Goal: Task Accomplishment & Management: Use online tool/utility

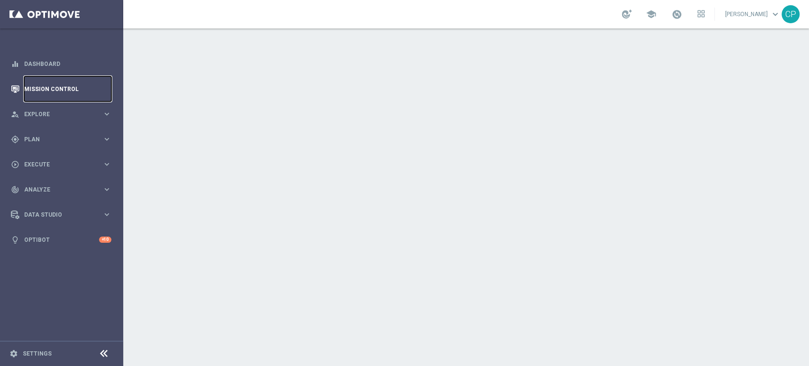
click at [64, 87] on link "Mission Control" at bounding box center [67, 88] width 87 height 25
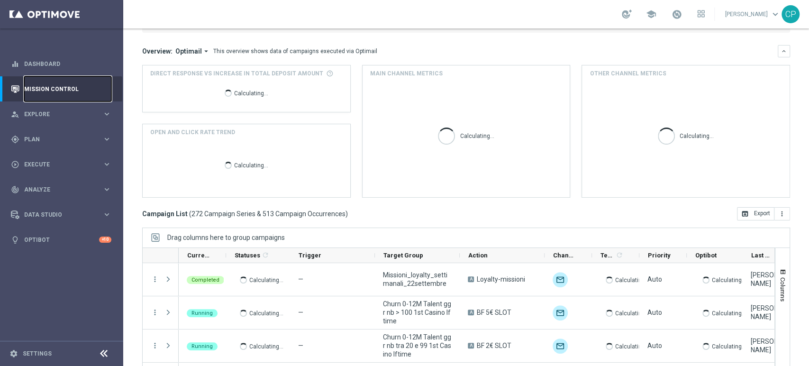
scroll to position [72, 0]
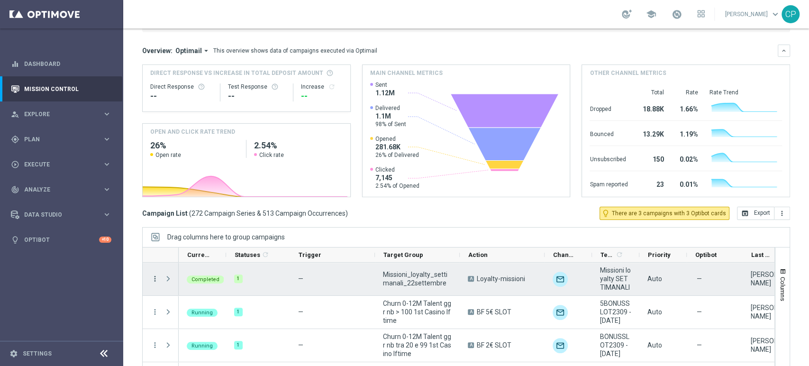
click at [155, 280] on icon "more_vert" at bounding box center [155, 278] width 9 height 9
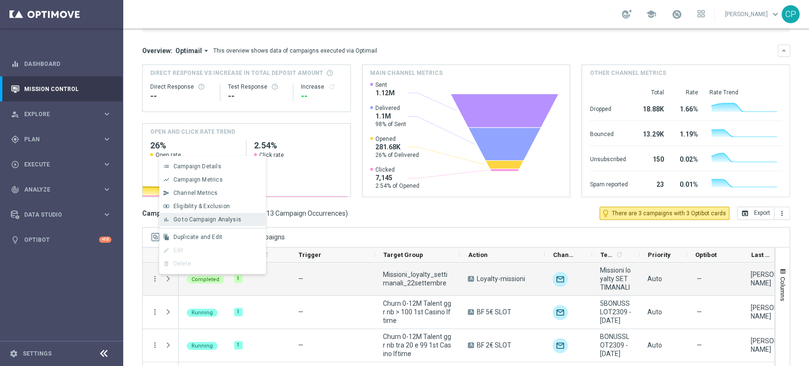
click at [210, 220] on span "Go to Campaign Analysis" at bounding box center [207, 219] width 68 height 7
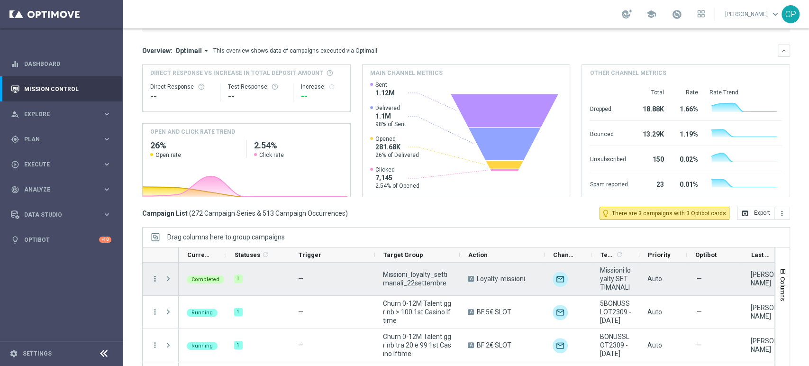
click at [154, 280] on icon "more_vert" at bounding box center [155, 278] width 9 height 9
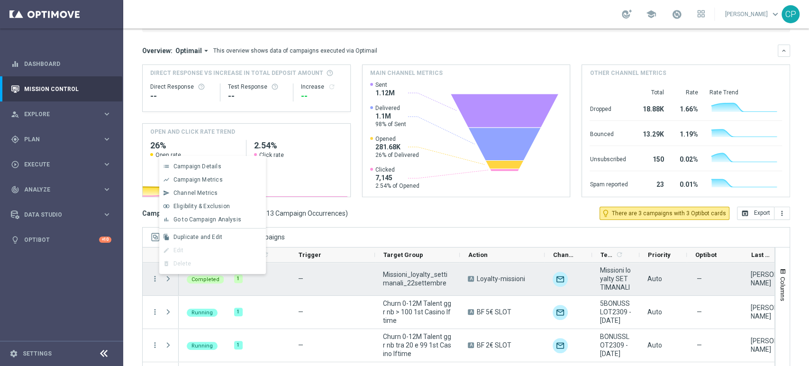
click at [168, 284] on span "Press SPACE to deselect this row." at bounding box center [169, 278] width 10 height 19
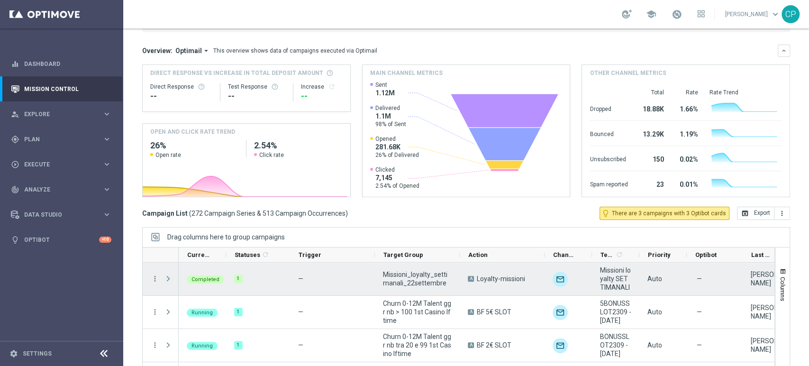
click at [168, 278] on span "Press SPACE to select this row." at bounding box center [168, 279] width 9 height 8
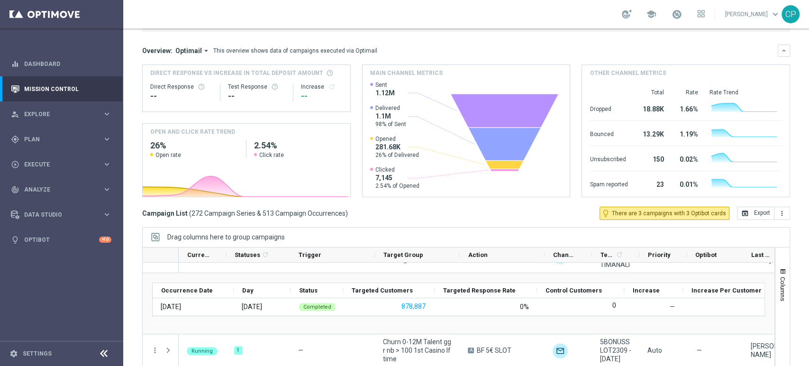
scroll to position [0, 0]
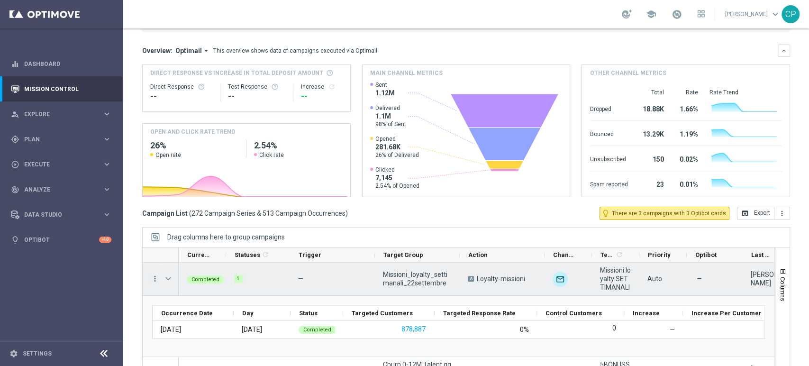
click at [154, 275] on icon "more_vert" at bounding box center [155, 278] width 9 height 9
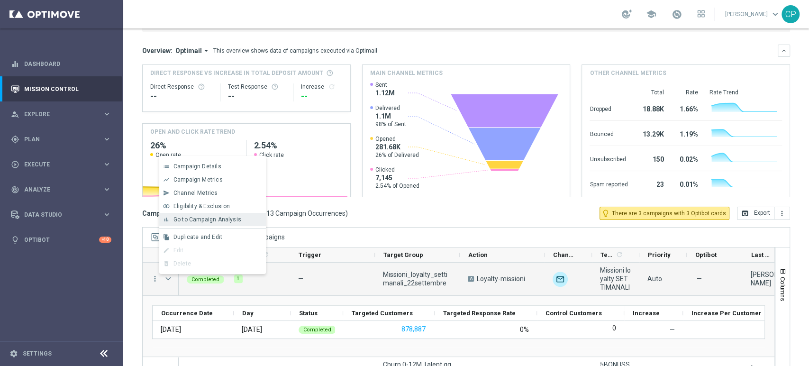
click at [206, 219] on span "Go to Campaign Analysis" at bounding box center [207, 219] width 68 height 7
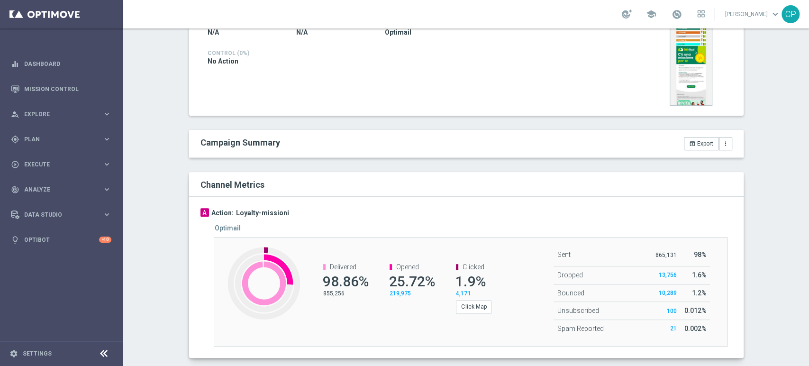
scroll to position [237, 0]
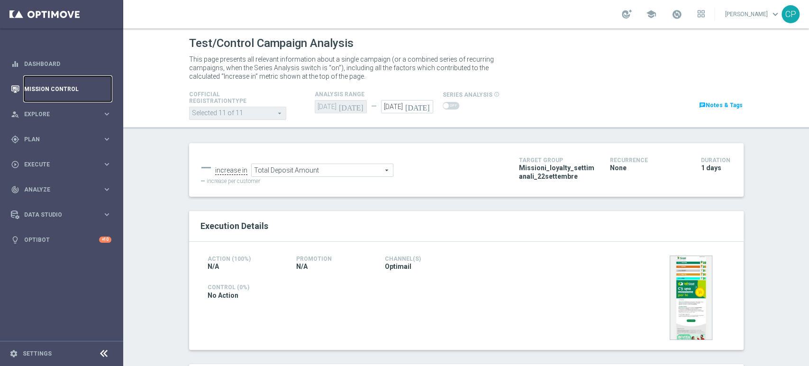
click at [64, 87] on link "Mission Control" at bounding box center [67, 88] width 87 height 25
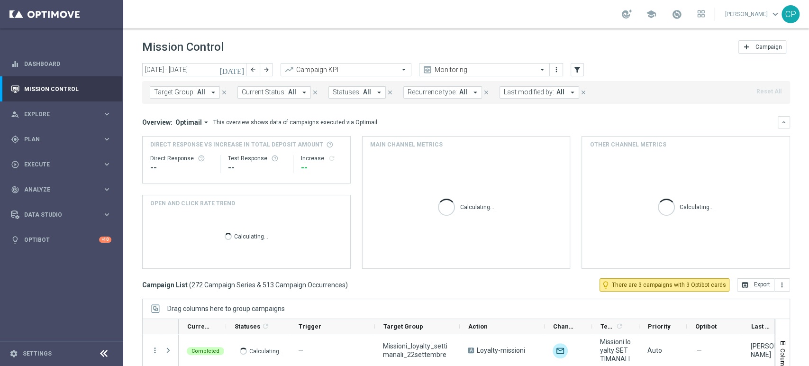
click at [523, 95] on span "Last modified by:" at bounding box center [529, 92] width 50 height 8
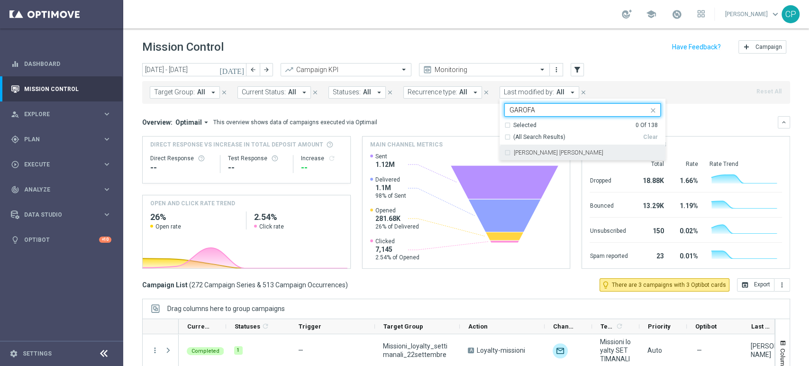
click at [540, 154] on label "Maria Grazia Garofalo" at bounding box center [559, 153] width 90 height 6
type input "GAROFA"
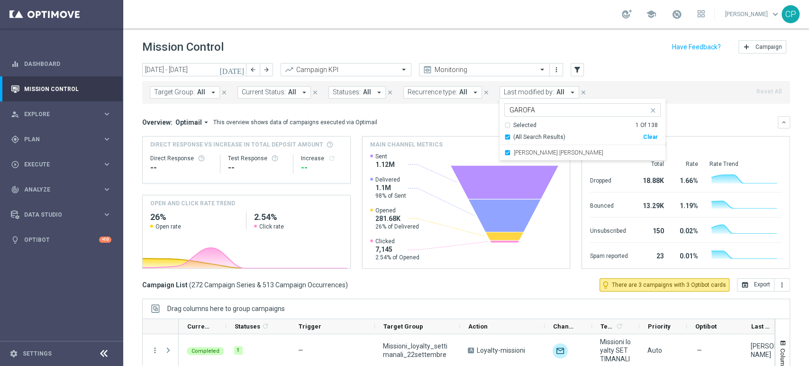
click at [428, 126] on div "Overview: Optimail arrow_drop_down This overview shows data of campaigns execut…" at bounding box center [460, 122] width 636 height 9
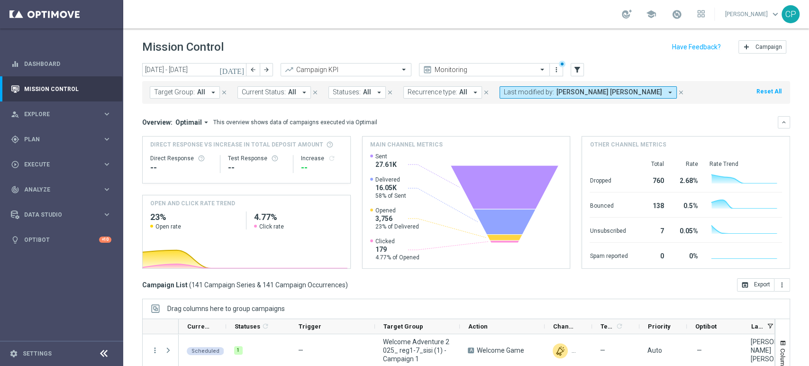
click at [579, 96] on button "Last modified by: Maria Grazia Garofalo arrow_drop_down" at bounding box center [588, 92] width 177 height 12
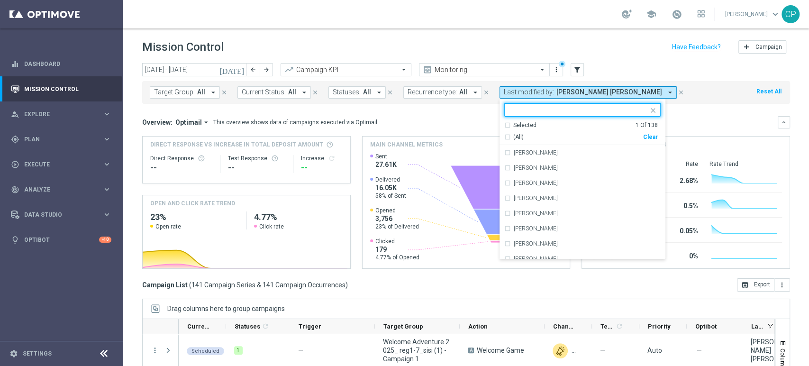
click at [524, 109] on input "text" at bounding box center [579, 110] width 139 height 8
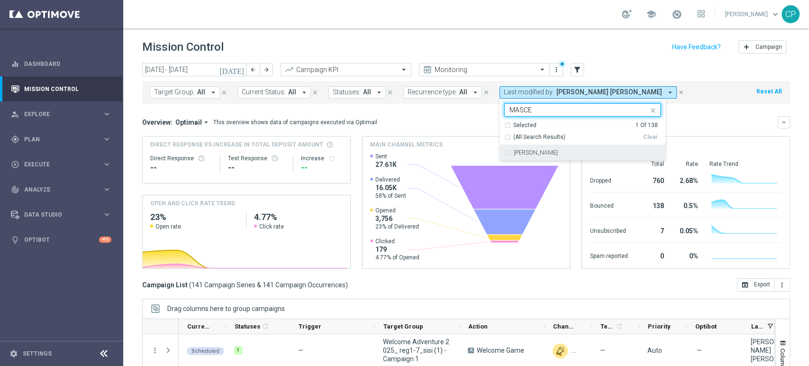
click at [555, 153] on div "Cecilia Mascelli" at bounding box center [587, 153] width 147 height 6
type input "MASCE"
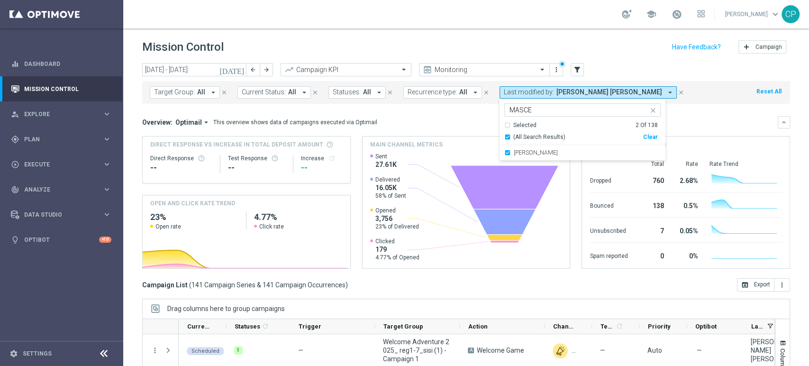
click at [470, 120] on div "Overview: Optimail arrow_drop_down This overview shows data of campaigns execut…" at bounding box center [460, 122] width 636 height 9
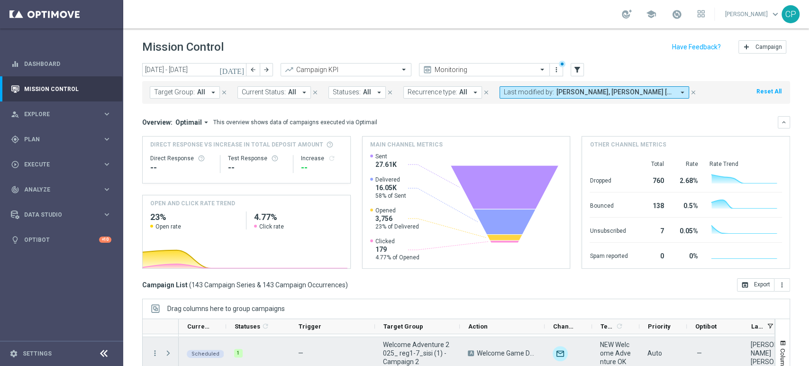
scroll to position [27, 0]
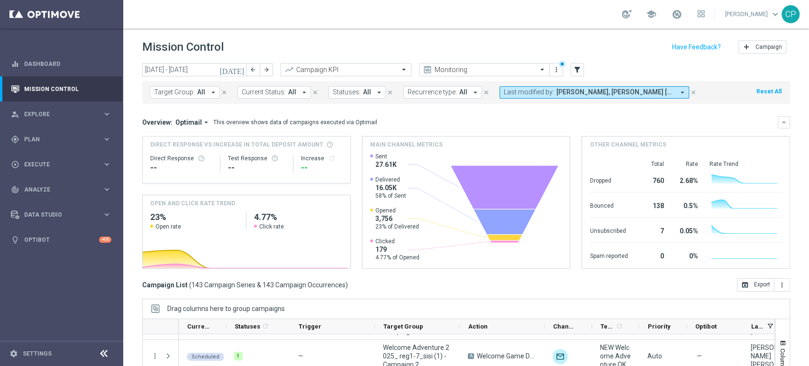
click at [678, 92] on icon "arrow_drop_down" at bounding box center [682, 92] width 9 height 9
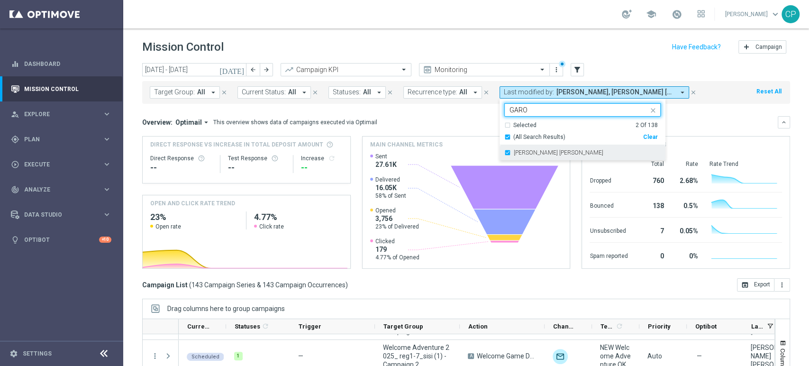
click at [504, 152] on div "Maria Grazia Garofalo" at bounding box center [582, 152] width 156 height 15
type input "GARO"
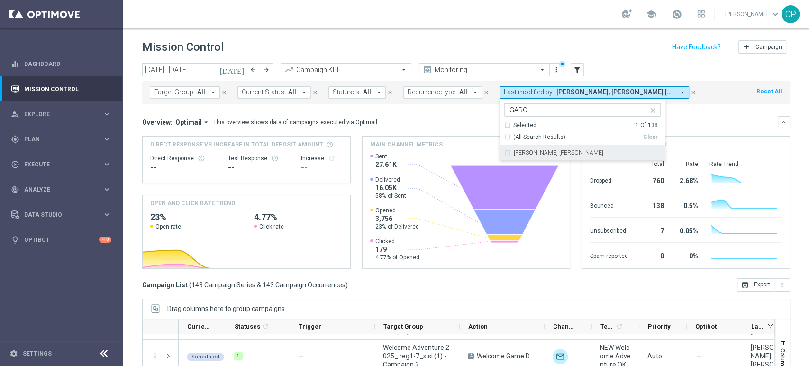
click at [479, 126] on div "Overview: Optimail arrow_drop_down This overview shows data of campaigns execut…" at bounding box center [460, 122] width 636 height 9
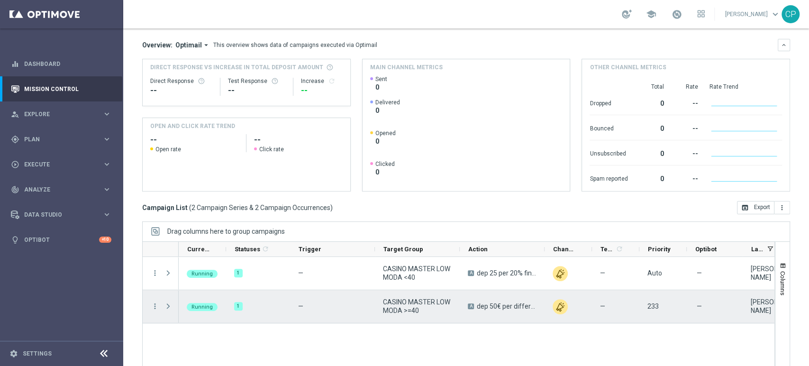
scroll to position [107, 0]
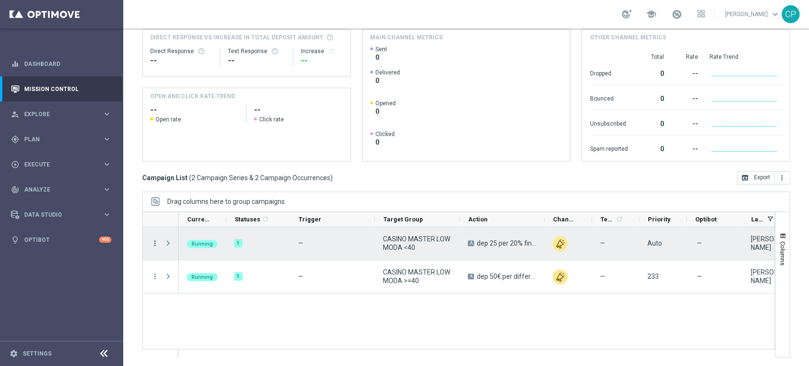
click at [154, 244] on icon "more_vert" at bounding box center [155, 243] width 9 height 9
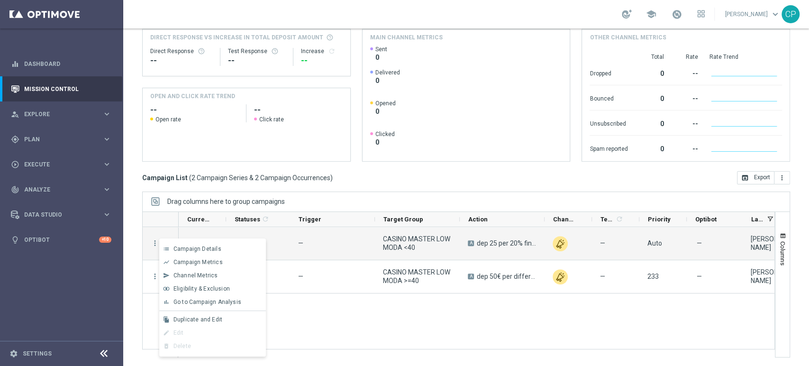
click at [371, 174] on div "Campaign List ( 2 Campaign Series & 2 Campaign Occurrences ) open_in_browser Ex…" at bounding box center [466, 177] width 648 height 13
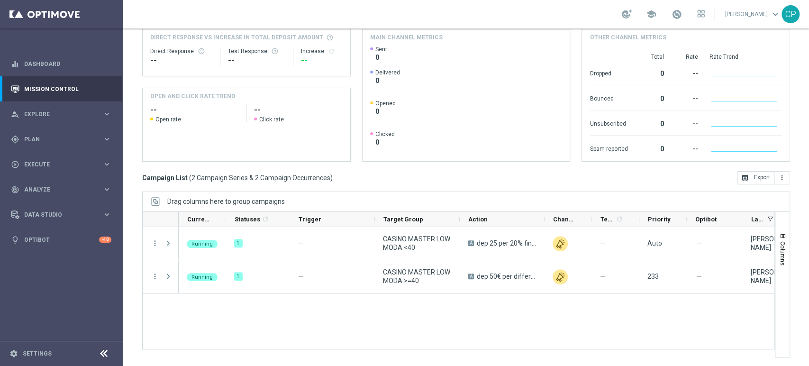
scroll to position [0, 0]
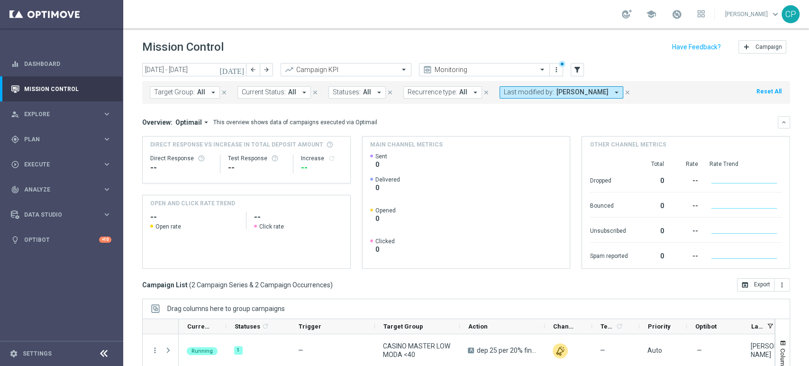
click at [238, 67] on icon "[DATE]" at bounding box center [232, 69] width 26 height 9
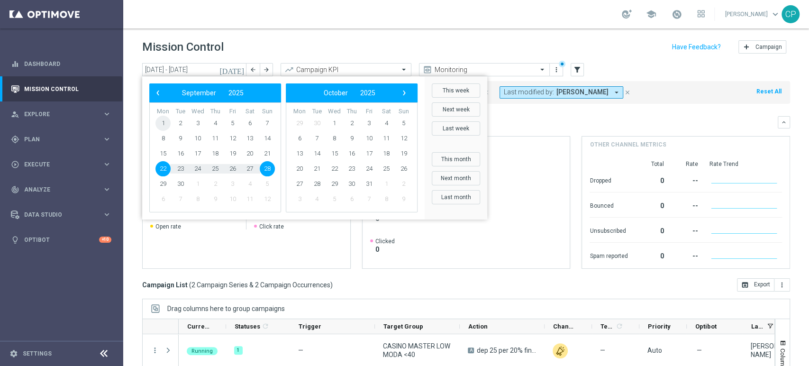
click at [163, 122] on span "1" at bounding box center [162, 123] width 15 height 15
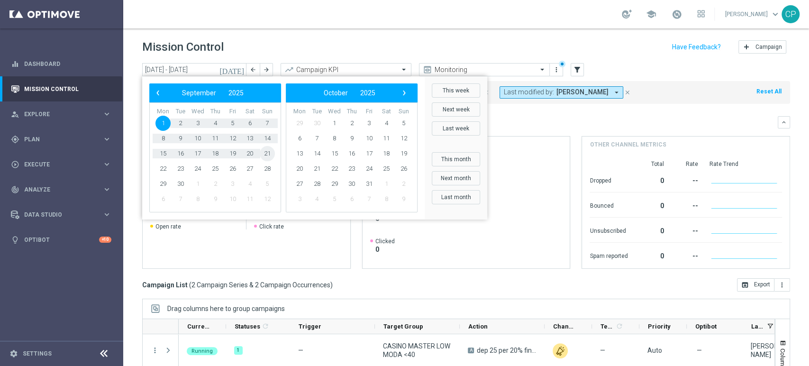
click at [271, 152] on span "21" at bounding box center [267, 153] width 15 height 15
type input "01 Sep 2025 - 21 Sep 2025"
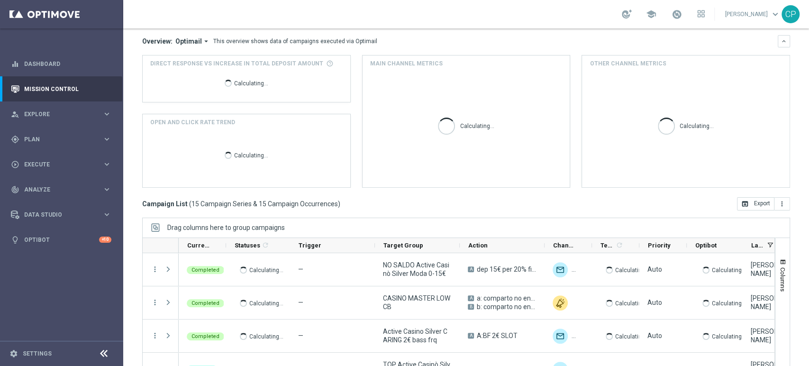
scroll to position [107, 0]
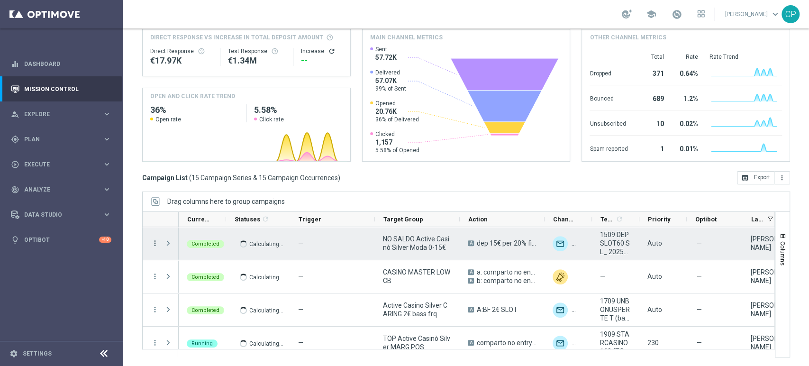
click at [153, 242] on icon "more_vert" at bounding box center [155, 243] width 9 height 9
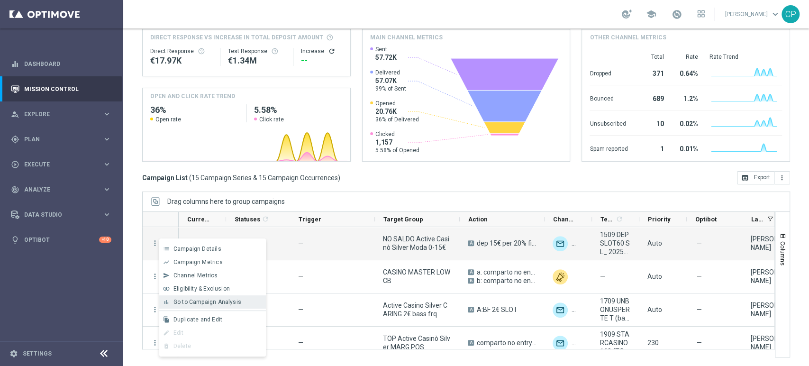
click at [193, 299] on span "Go to Campaign Analysis" at bounding box center [207, 302] width 68 height 7
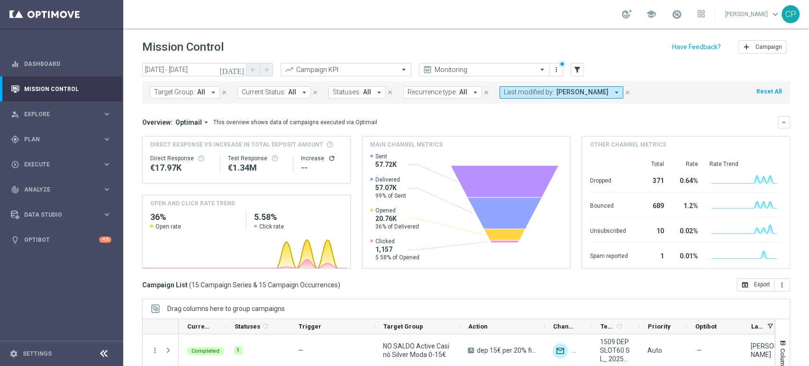
click at [240, 70] on icon "[DATE]" at bounding box center [232, 69] width 26 height 9
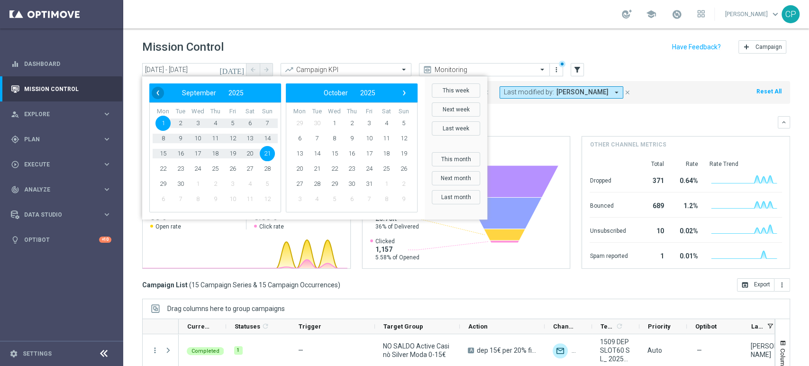
click at [157, 92] on span "‹" at bounding box center [158, 93] width 12 height 12
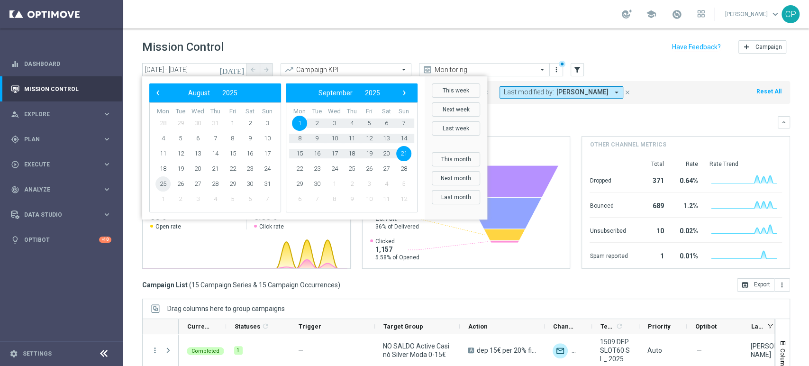
click at [161, 185] on span "25" at bounding box center [162, 183] width 15 height 15
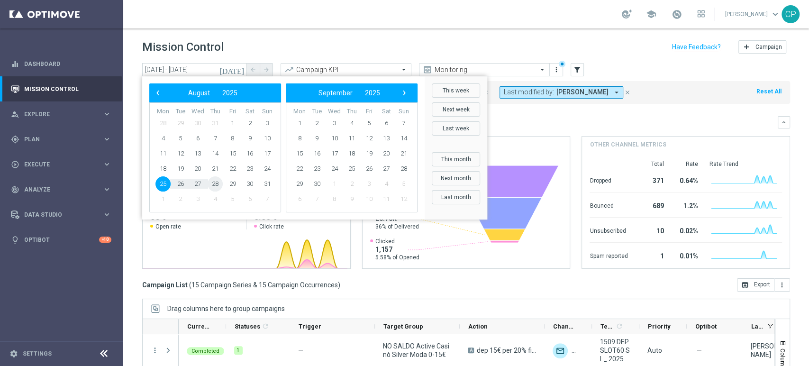
click at [218, 184] on span "28" at bounding box center [215, 183] width 15 height 15
type input "25 Aug 2025 - 28 Aug 2025"
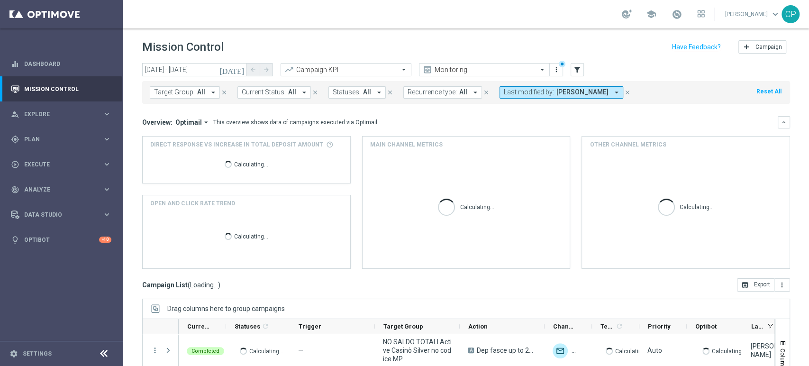
click at [584, 91] on span "[PERSON_NAME]" at bounding box center [582, 92] width 52 height 8
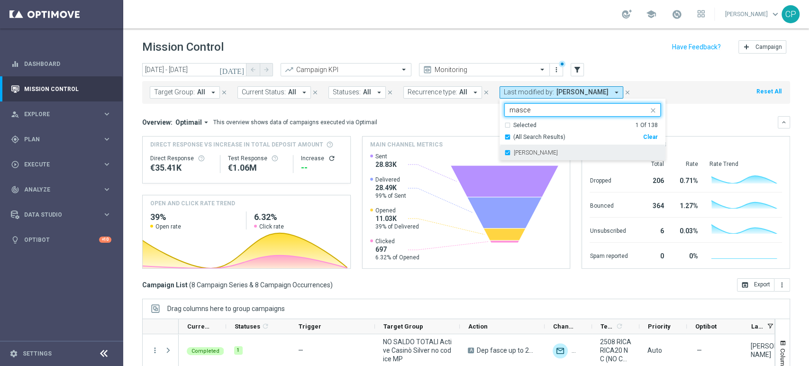
click at [504, 151] on div "[PERSON_NAME]" at bounding box center [582, 152] width 156 height 15
type input "masce"
drag, startPoint x: 540, startPoint y: 111, endPoint x: 472, endPoint y: 103, distance: 69.2
click at [472, 103] on div "Target Group: All arrow_drop_down close Current Status: All arrow_drop_down clo…" at bounding box center [466, 92] width 648 height 23
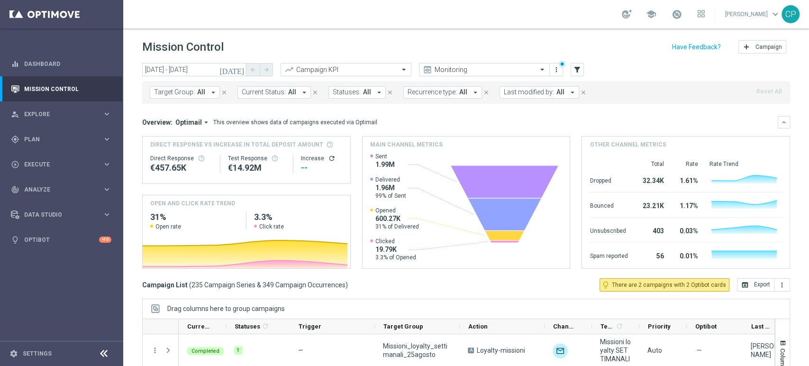
click at [531, 91] on span "Last modified by:" at bounding box center [529, 92] width 50 height 8
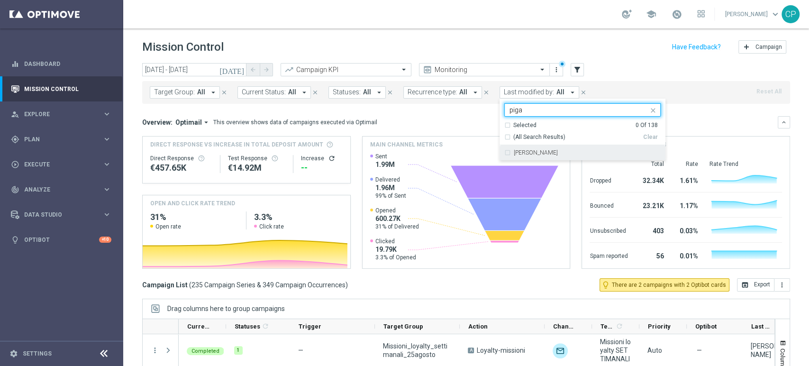
click at [515, 151] on label "[PERSON_NAME]" at bounding box center [536, 153] width 44 height 6
type input "piga"
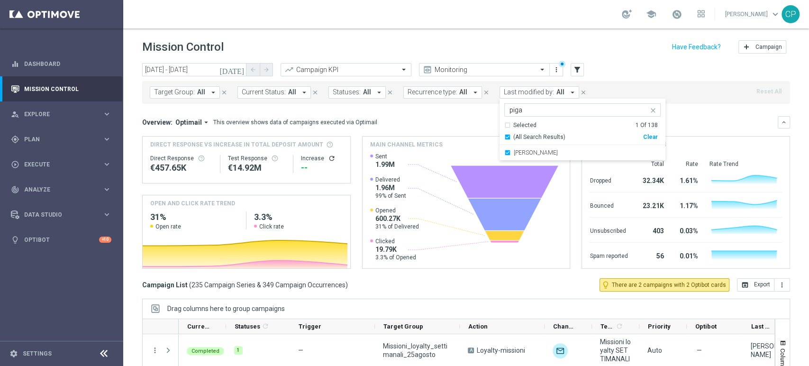
click at [467, 120] on div "Overview: Optimail arrow_drop_down This overview shows data of campaigns execut…" at bounding box center [460, 122] width 636 height 9
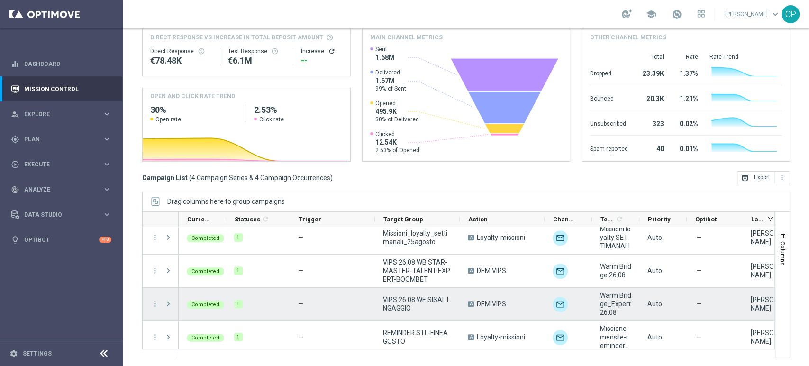
scroll to position [11, 0]
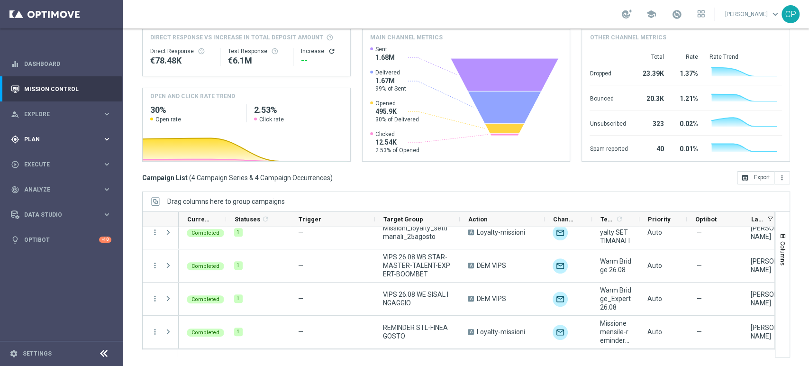
click at [80, 137] on span "Plan" at bounding box center [63, 140] width 78 height 6
click at [42, 235] on span "Execute" at bounding box center [63, 236] width 78 height 6
click at [59, 181] on link "Campaign Builder" at bounding box center [62, 184] width 74 height 8
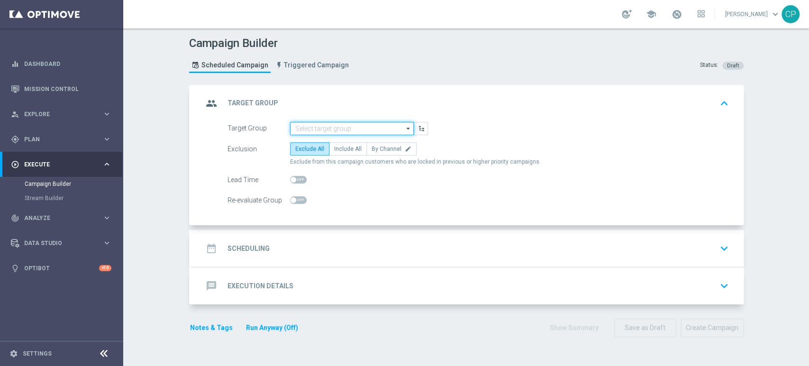
click at [326, 123] on input at bounding box center [352, 128] width 124 height 13
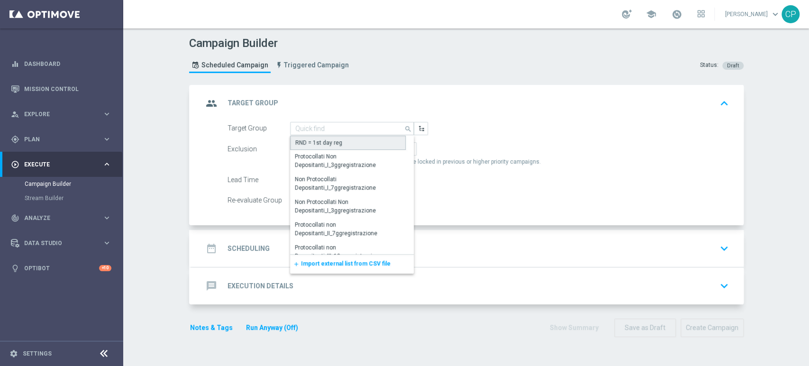
click at [322, 142] on div "RND = 1st day reg" at bounding box center [318, 142] width 47 height 9
type input "RND = 1st day reg"
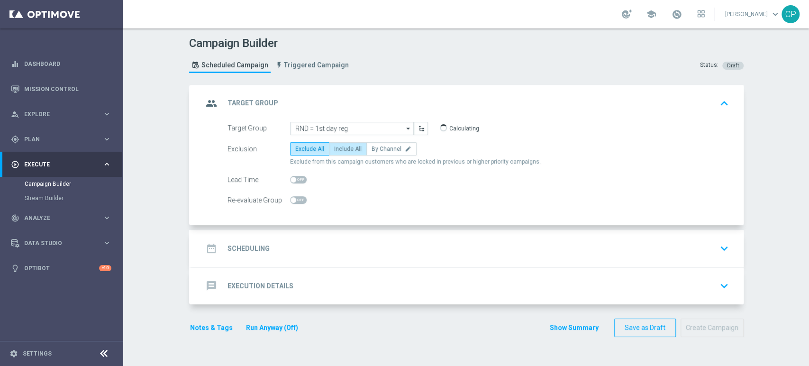
click at [346, 146] on span "Include All" at bounding box center [347, 149] width 27 height 7
click at [340, 147] on input "Include All" at bounding box center [337, 150] width 6 height 6
radio input "true"
click at [324, 233] on div "date_range Scheduling keyboard_arrow_down" at bounding box center [468, 248] width 552 height 37
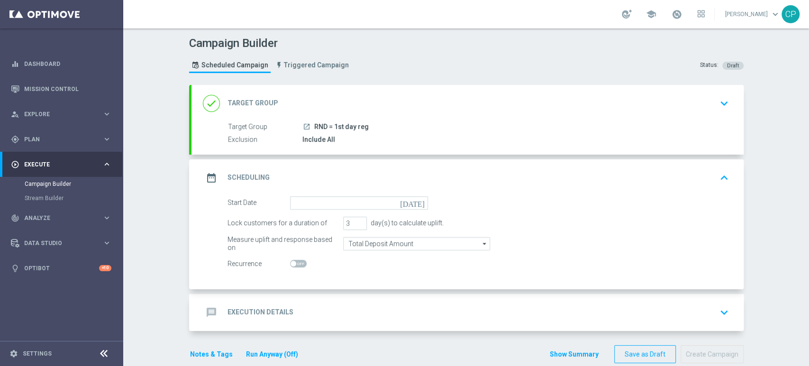
scroll to position [15, 0]
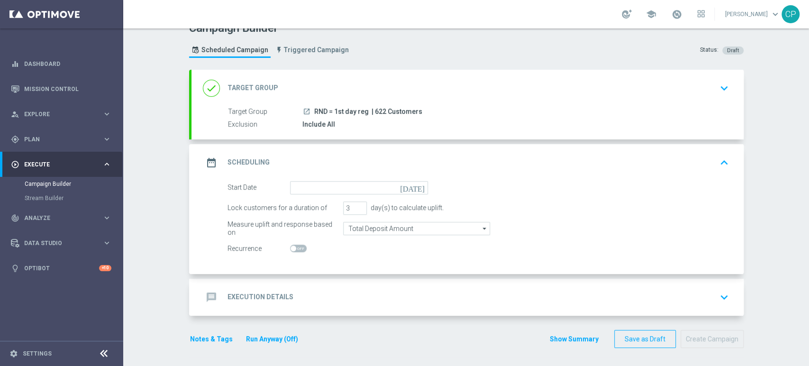
click at [330, 286] on div "message Execution Details keyboard_arrow_down" at bounding box center [468, 297] width 552 height 37
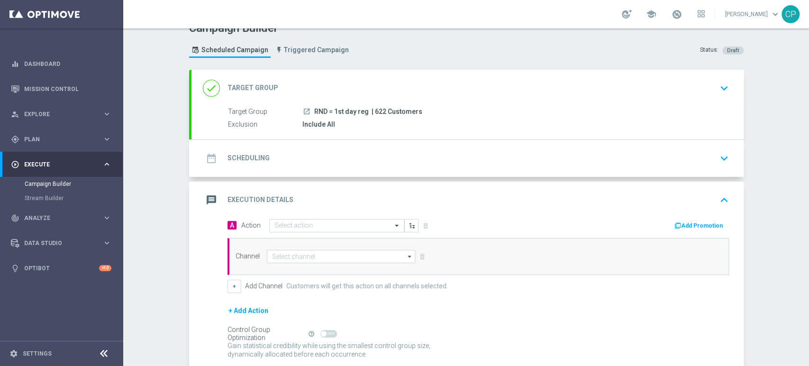
scroll to position [67, 0]
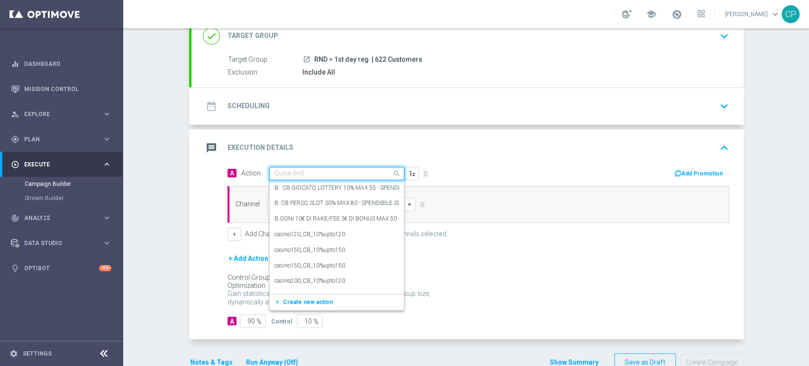
click at [339, 173] on input "text" at bounding box center [327, 174] width 106 height 8
click at [321, 201] on label "B: CB PERSO SLOT 30% MAX 80 - SPENDIBILE SU TUTTO (INBOX+DEM)" at bounding box center [366, 203] width 184 height 8
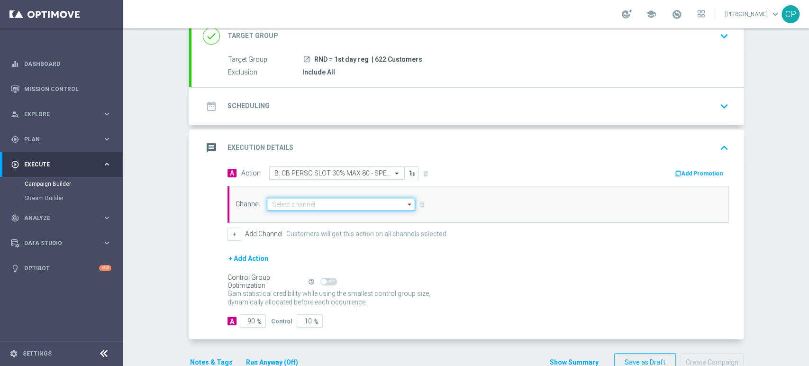
click at [311, 203] on input at bounding box center [341, 204] width 149 height 13
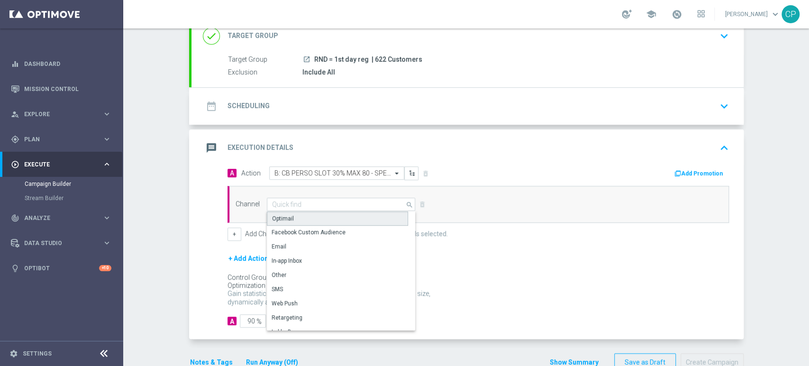
click at [297, 217] on div "Optimail" at bounding box center [337, 218] width 141 height 14
type input "Optimail"
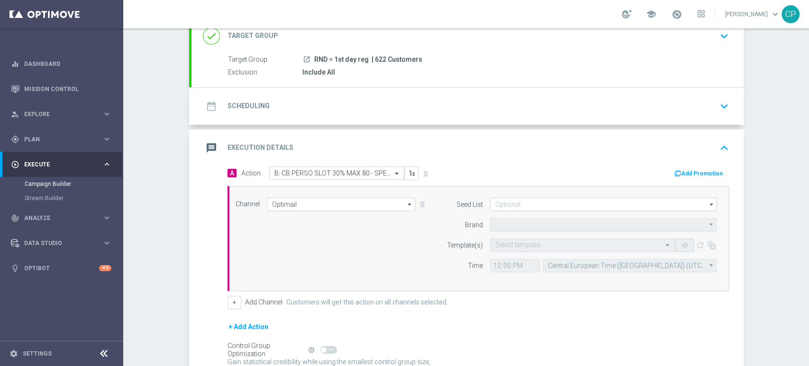
type input "Sisal Marketing"
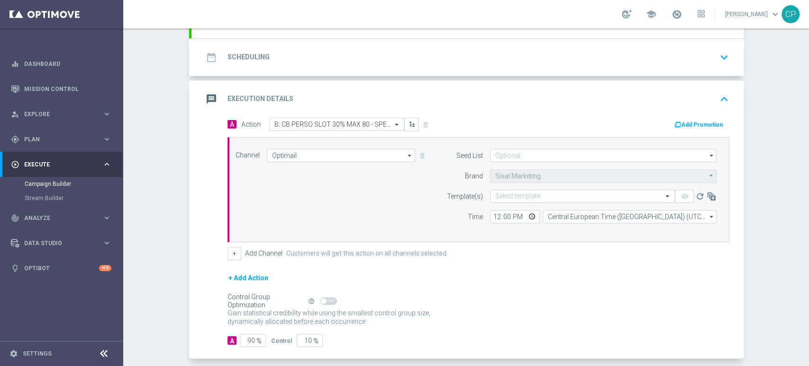
scroll to position [117, 0]
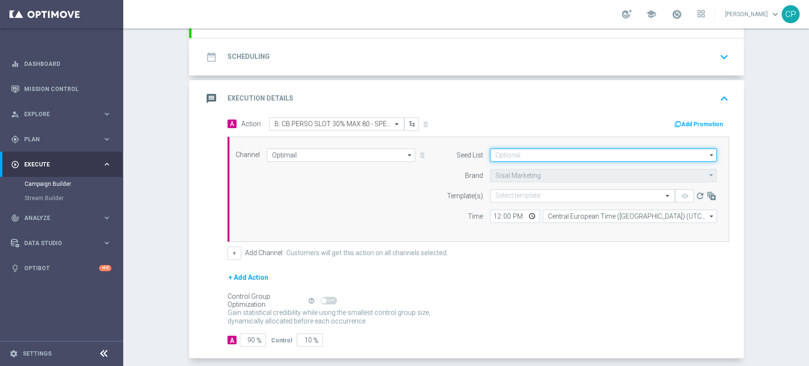
click at [553, 153] on input at bounding box center [603, 154] width 227 height 13
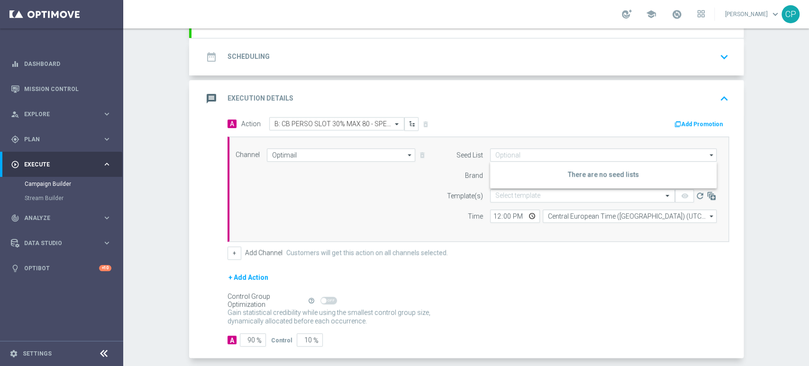
click at [396, 208] on div "Channel Optimail Optimail arrow_drop_down Drag here to set row groups Drag here…" at bounding box center [476, 189] width 496 height 82
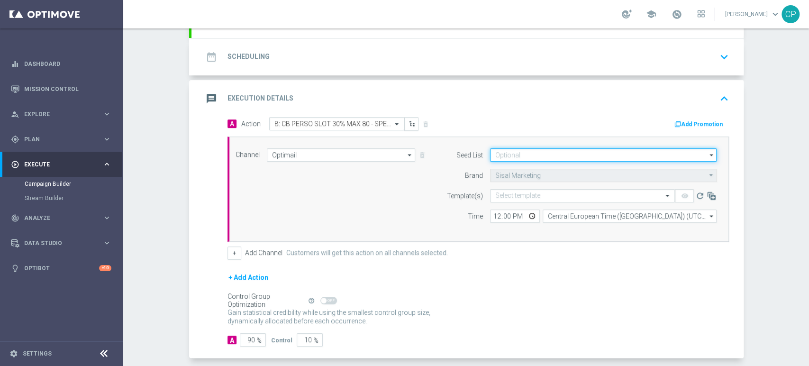
click at [527, 155] on input at bounding box center [603, 154] width 227 height 13
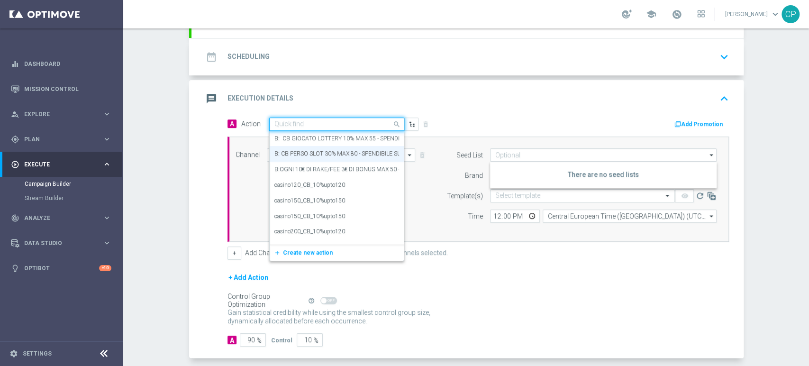
click at [308, 126] on input "text" at bounding box center [327, 124] width 106 height 8
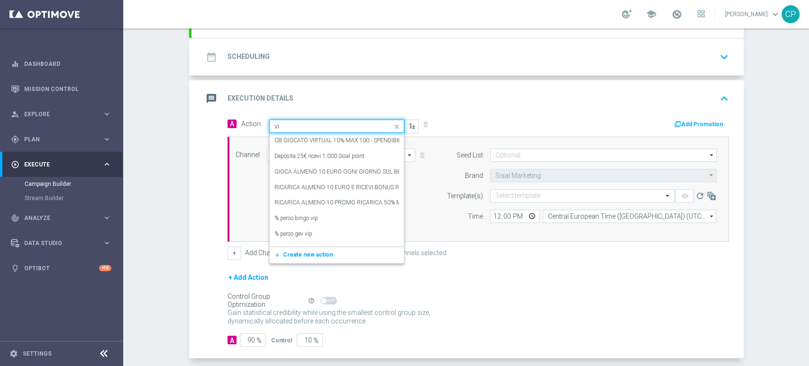
type input "v"
type input "i"
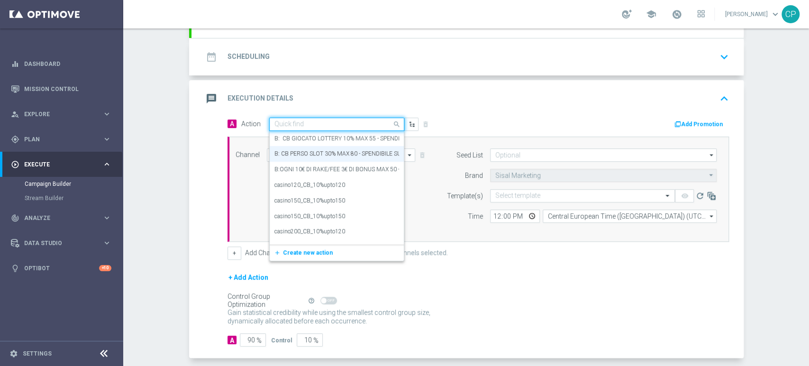
scroll to position [0, 0]
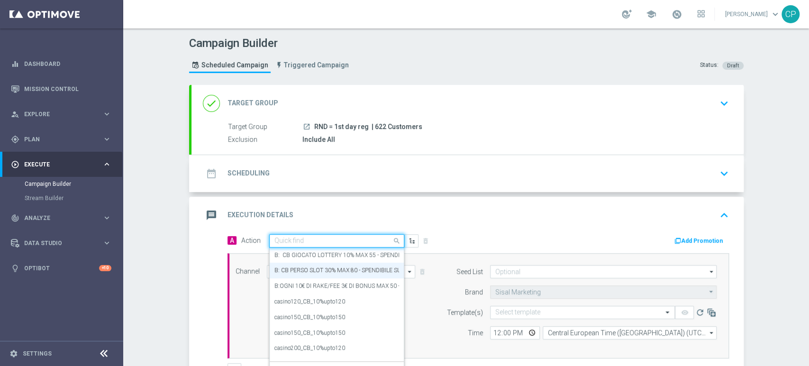
click at [718, 101] on icon "keyboard_arrow_down" at bounding box center [724, 103] width 14 height 14
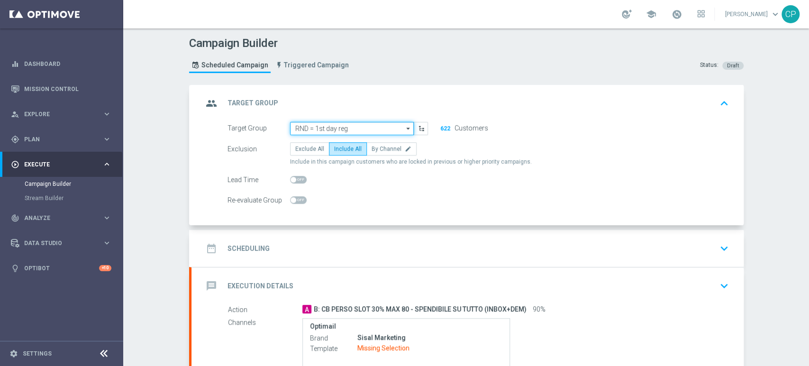
click at [361, 126] on input "RND = 1st day reg" at bounding box center [352, 128] width 124 height 13
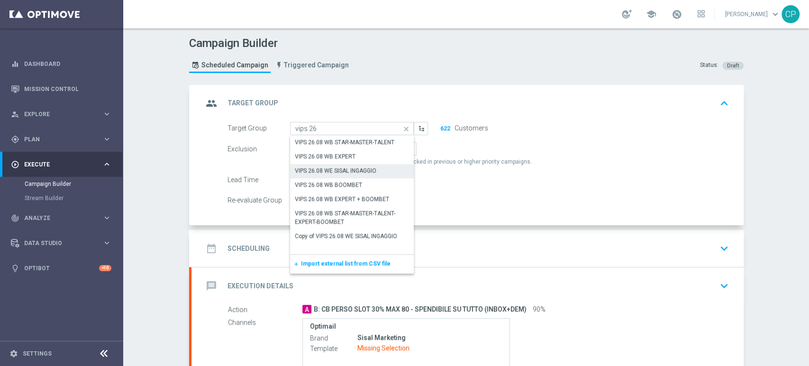
click at [341, 169] on div "VIPS 26.08 WE SISAL INGAGGIO" at bounding box center [336, 170] width 82 height 9
type input "VIPS 26.08 WE SISAL INGAGGIO"
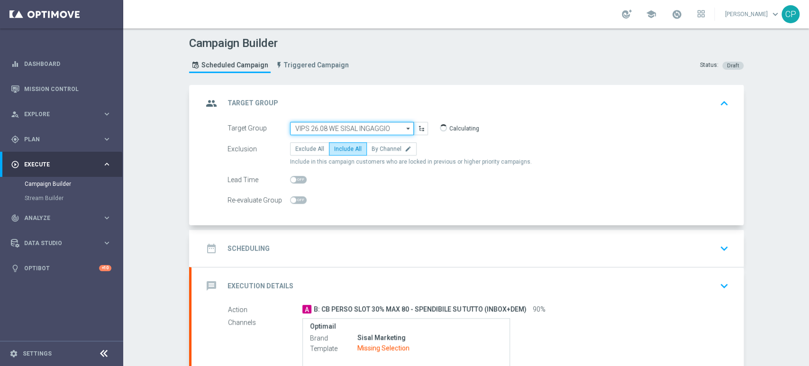
drag, startPoint x: 389, startPoint y: 129, endPoint x: 275, endPoint y: 121, distance: 114.6
click at [275, 122] on div "Target Group VIPS 26.08 WE SISAL INGAGGIO VIPS 26.08 WE SISAL INGAGGIO arrow_dr…" at bounding box center [327, 128] width 215 height 13
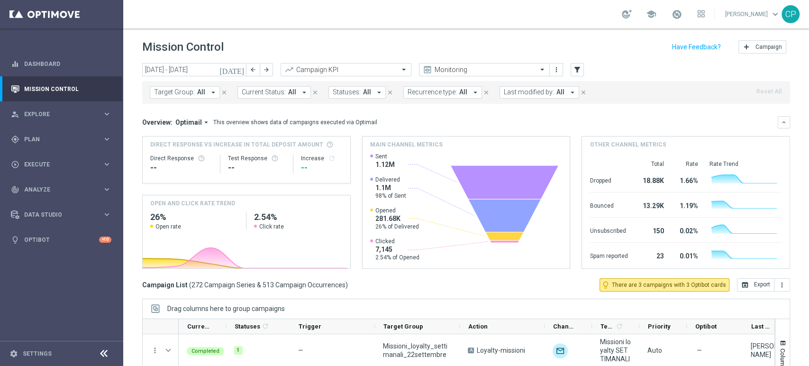
click at [239, 68] on icon "[DATE]" at bounding box center [232, 69] width 26 height 9
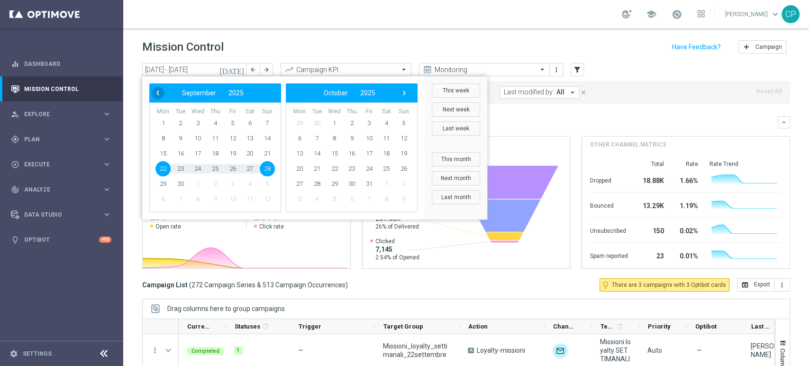
click at [159, 93] on span "‹" at bounding box center [158, 93] width 12 height 12
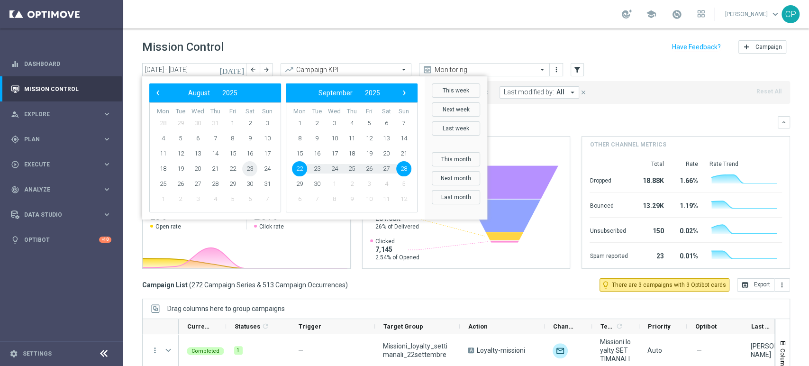
click at [253, 166] on span "23" at bounding box center [249, 168] width 15 height 15
click at [235, 181] on span "29" at bounding box center [232, 183] width 15 height 15
type input "23 Aug 2025 - 29 Aug 2025"
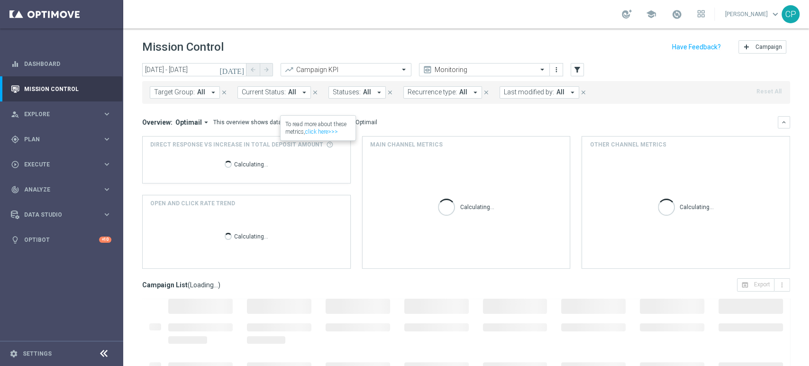
click at [535, 90] on span "Last modified by:" at bounding box center [529, 92] width 50 height 8
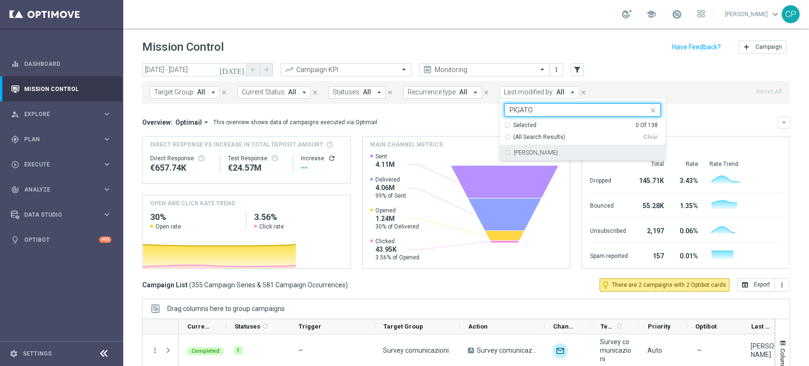
click at [521, 158] on div "[PERSON_NAME]" at bounding box center [582, 152] width 156 height 15
type input "PIGATO"
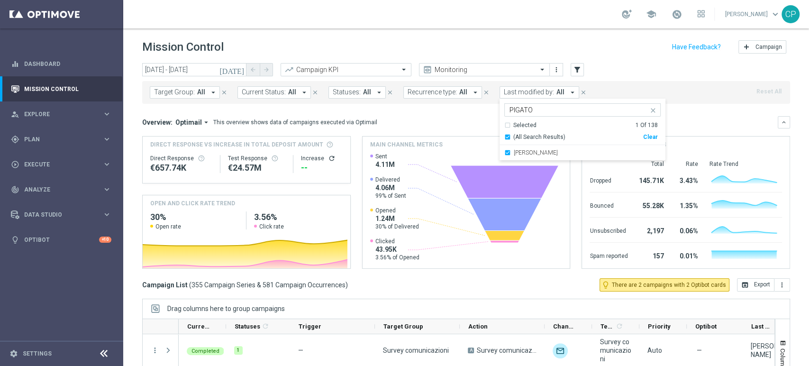
click at [431, 124] on div "Overview: Optimail arrow_drop_down This overview shows data of campaigns execut…" at bounding box center [460, 122] width 636 height 9
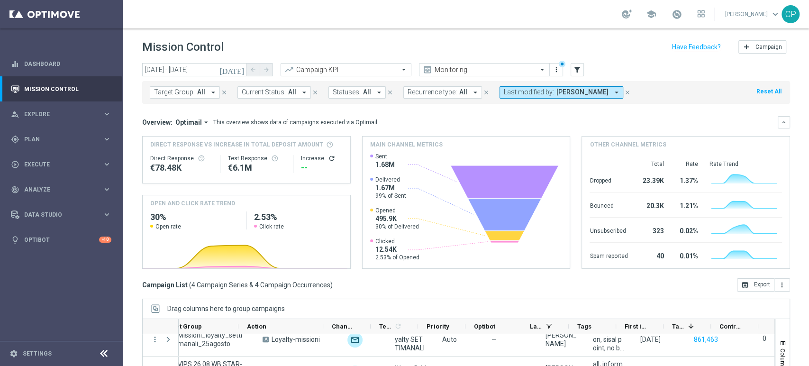
click at [240, 70] on icon "[DATE]" at bounding box center [232, 69] width 26 height 9
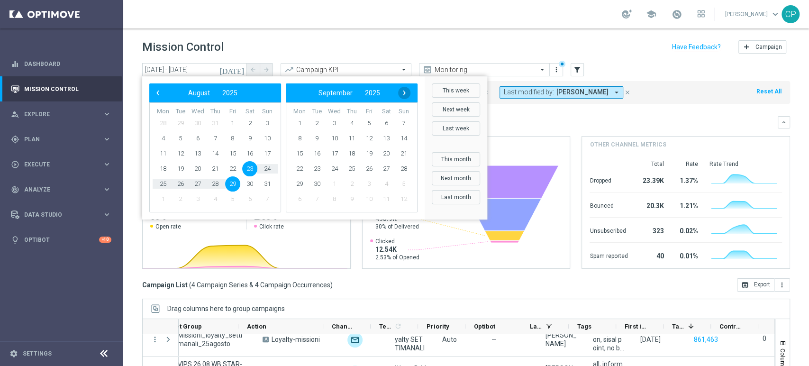
click at [405, 94] on span "›" at bounding box center [404, 93] width 12 height 12
click at [165, 166] on span "22" at bounding box center [162, 168] width 15 height 15
click at [179, 183] on span "30" at bounding box center [180, 183] width 15 height 15
type input "22 Sep 2025 - 30 Sep 2025"
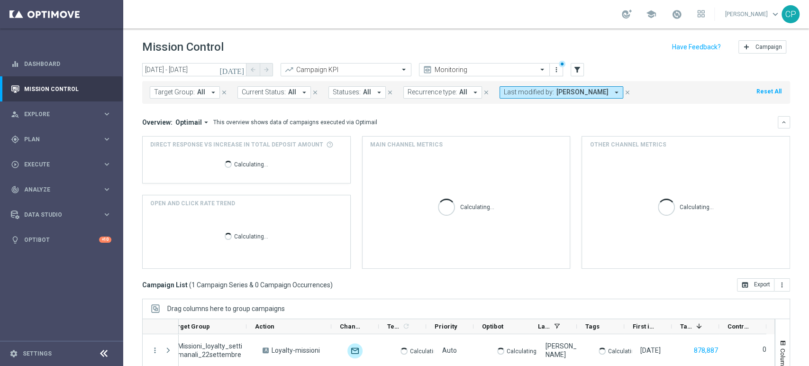
scroll to position [0, 212]
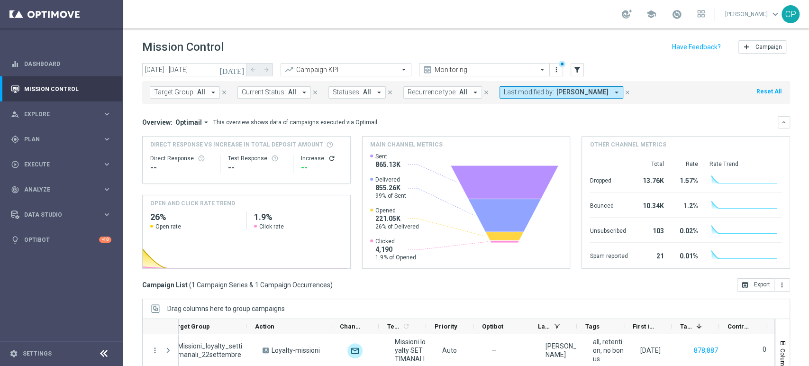
click at [239, 66] on icon "[DATE]" at bounding box center [232, 69] width 26 height 9
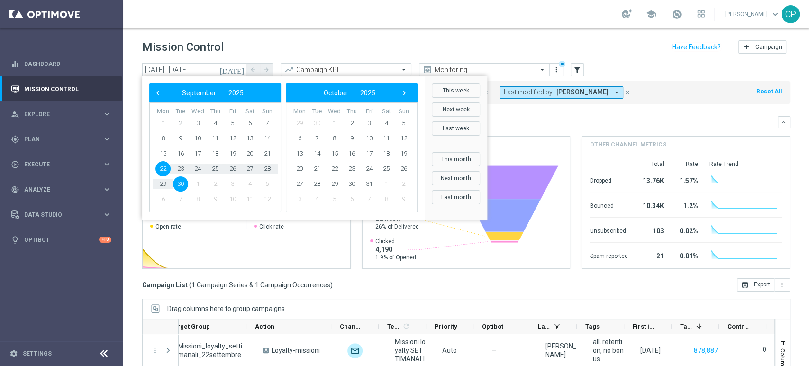
click at [511, 121] on div "Overview: Optimail arrow_drop_down This overview shows data of campaigns execut…" at bounding box center [460, 122] width 636 height 9
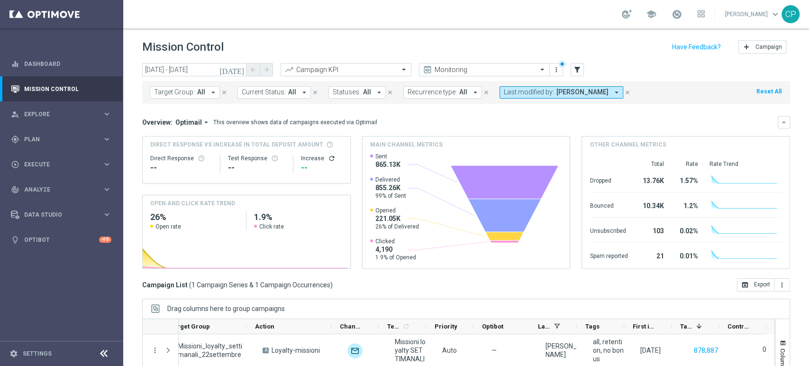
click at [593, 93] on button "Last modified by: Chiara Pigato arrow_drop_down" at bounding box center [562, 92] width 124 height 12
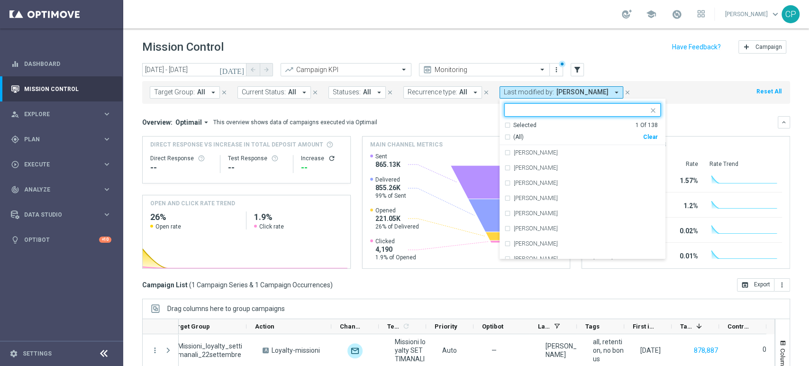
click at [551, 109] on input "text" at bounding box center [579, 110] width 139 height 8
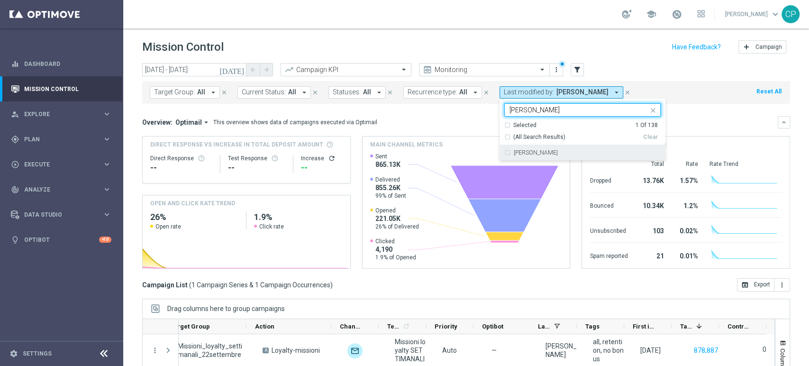
click at [518, 152] on label "Valentina Pilato" at bounding box center [536, 153] width 44 height 6
type input "pilat"
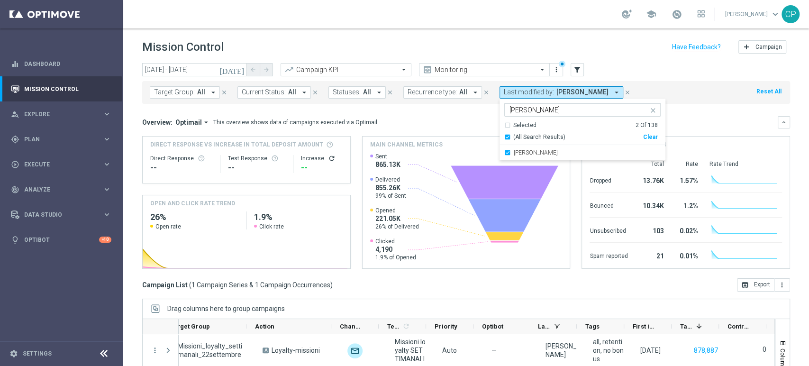
click at [474, 126] on div "Overview: Optimail arrow_drop_down This overview shows data of campaigns execut…" at bounding box center [460, 122] width 636 height 9
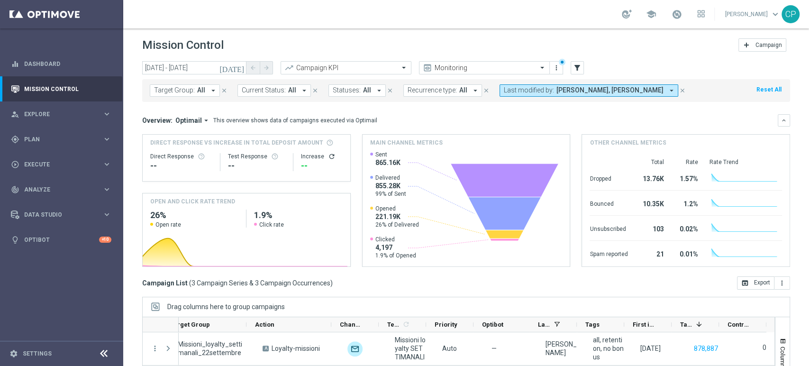
scroll to position [0, 0]
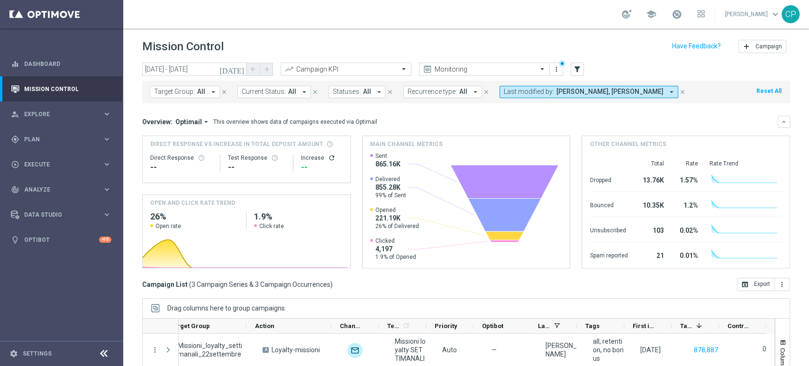
click at [241, 69] on icon "[DATE]" at bounding box center [232, 69] width 26 height 9
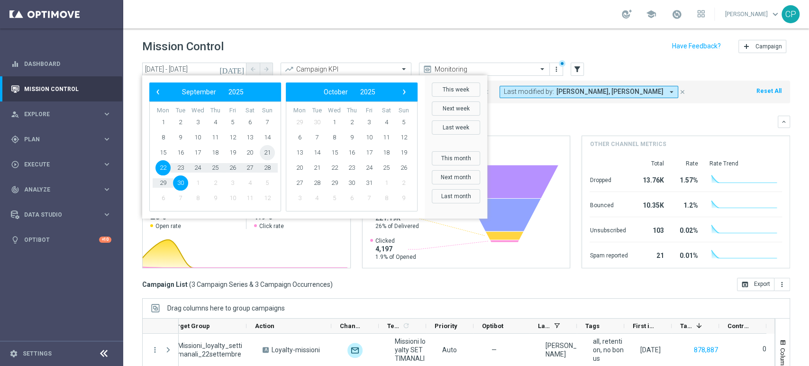
click at [264, 151] on span "21" at bounding box center [267, 152] width 15 height 15
click at [265, 169] on span "28" at bounding box center [267, 167] width 15 height 15
type input "21 Sep 2025 - 28 Sep 2025"
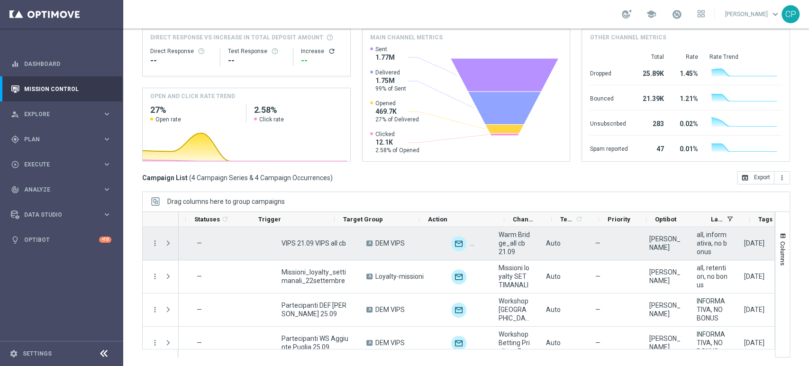
scroll to position [0, 0]
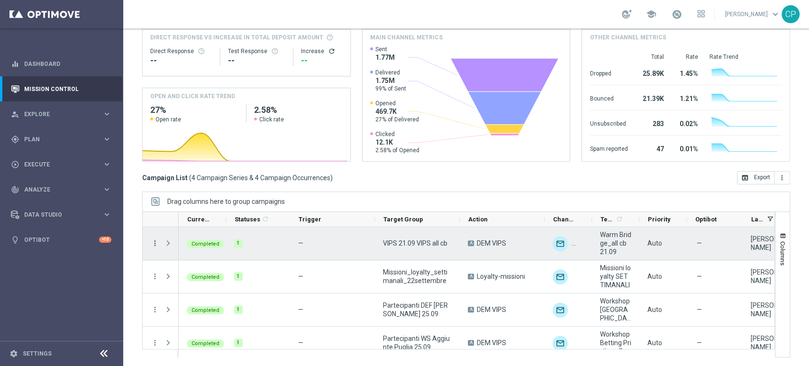
click at [154, 242] on icon "more_vert" at bounding box center [155, 243] width 9 height 9
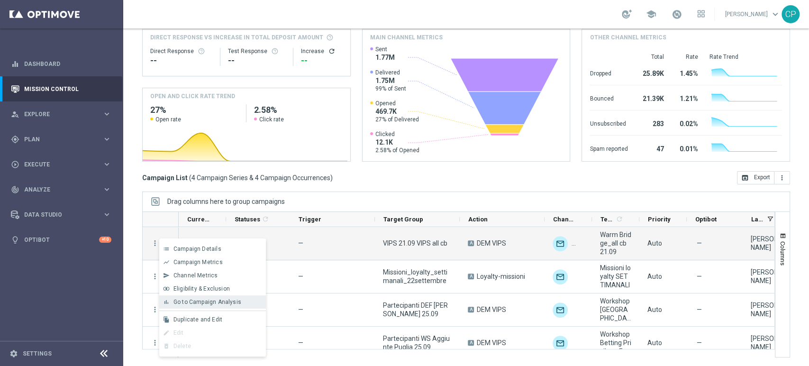
click at [175, 302] on span "Go to Campaign Analysis" at bounding box center [207, 302] width 68 height 7
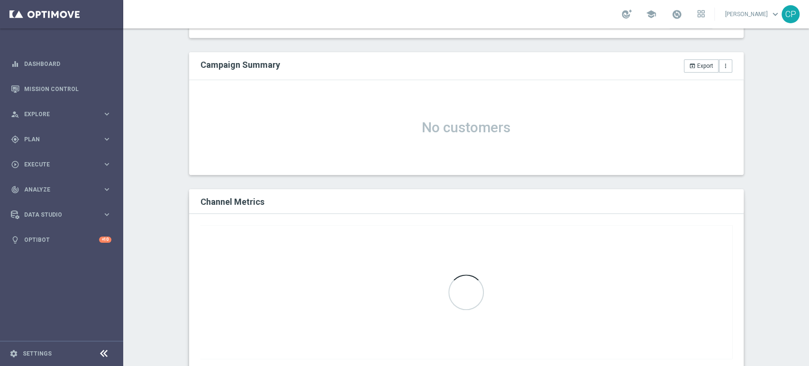
scroll to position [313, 0]
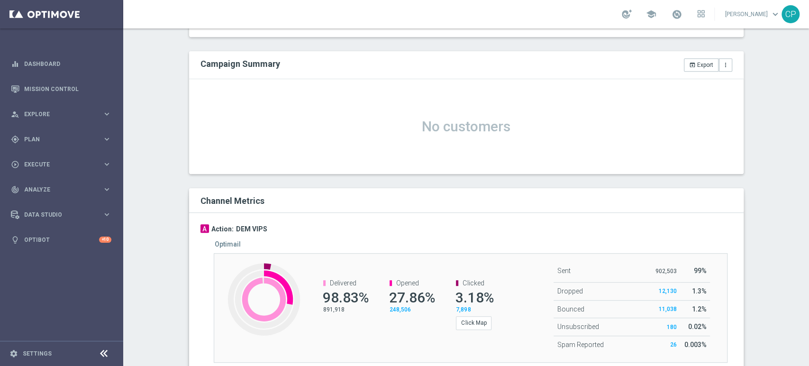
drag, startPoint x: 388, startPoint y: 297, endPoint x: 428, endPoint y: 299, distance: 39.9
click at [428, 299] on span "27.86%" at bounding box center [412, 297] width 46 height 17
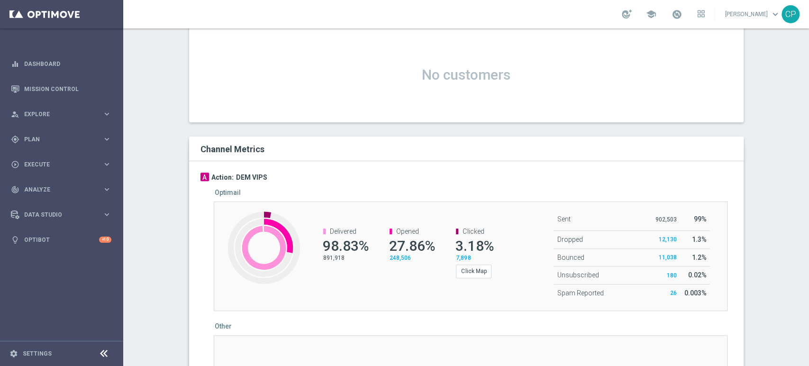
scroll to position [372, 0]
